Goal: Book appointment/travel/reservation

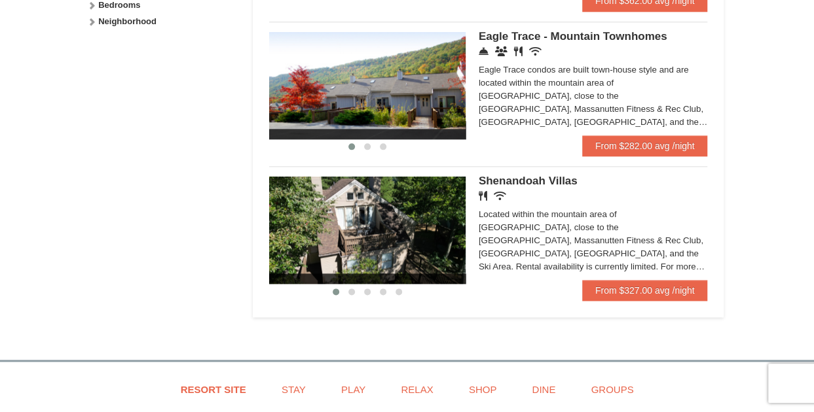
scroll to position [655, 0]
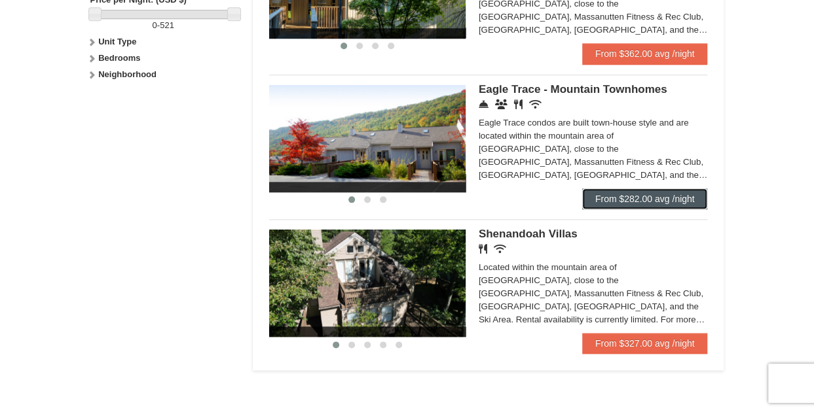
click at [625, 210] on link "From $282.00 avg /night" at bounding box center [645, 199] width 126 height 21
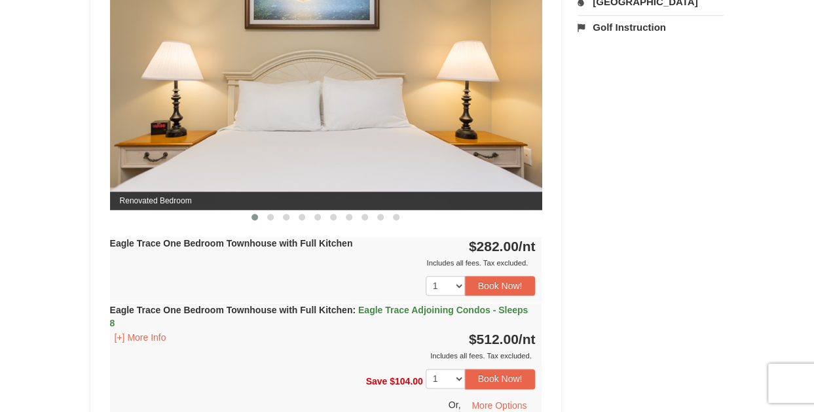
scroll to position [655, 0]
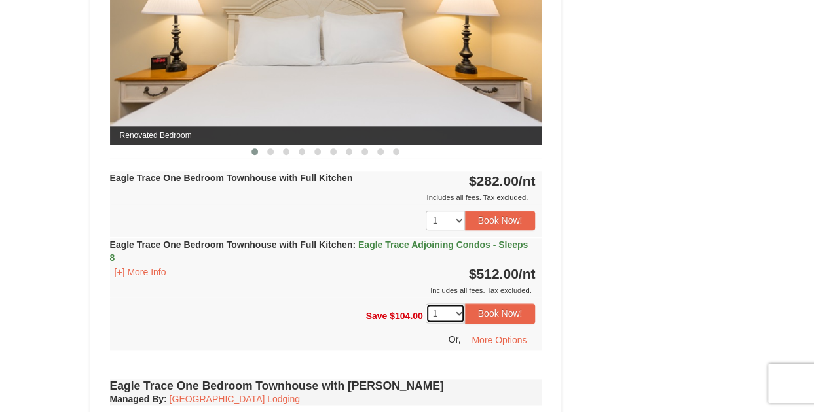
click at [461, 311] on select "1 2 3 4 5 6 7 8 9 10 11 12 13 14" at bounding box center [445, 314] width 39 height 20
select select "7"
click at [426, 304] on select "1 2 3 4 5 6 7 8 9 10 11 12 13 14" at bounding box center [445, 314] width 39 height 20
